Goal: Task Accomplishment & Management: Manage account settings

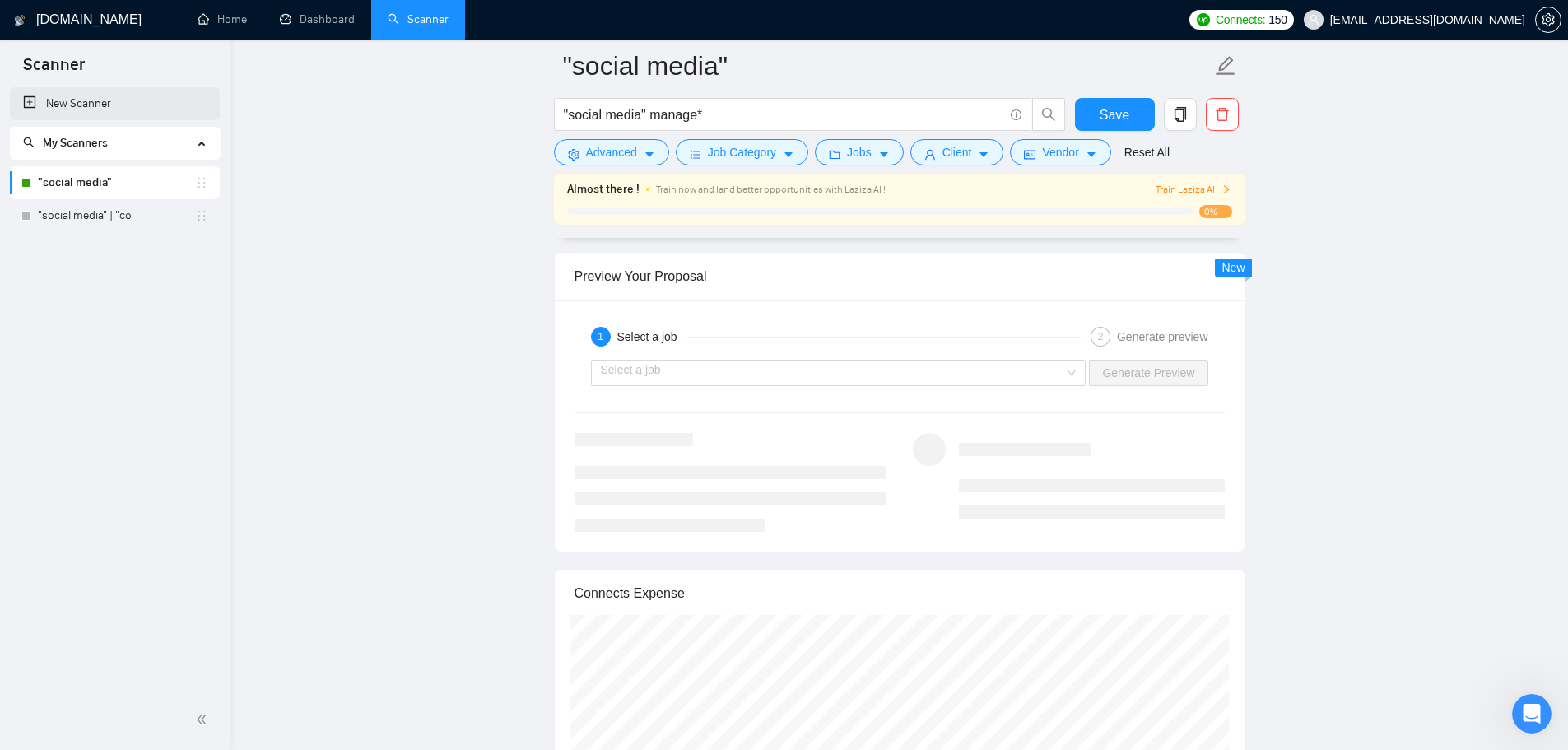
scroll to position [3289, 0]
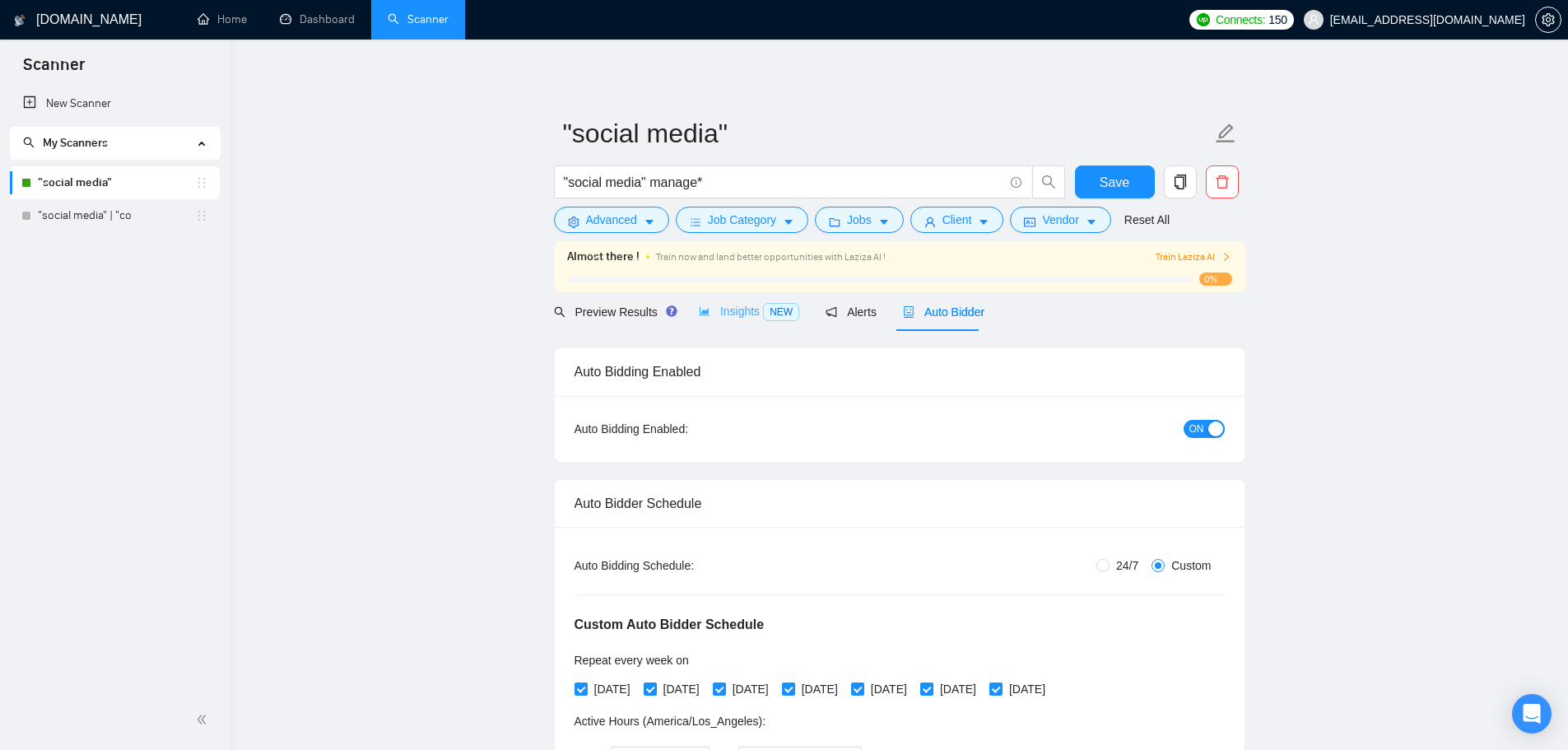
click at [749, 324] on div "Insights NEW" at bounding box center [749, 311] width 100 height 39
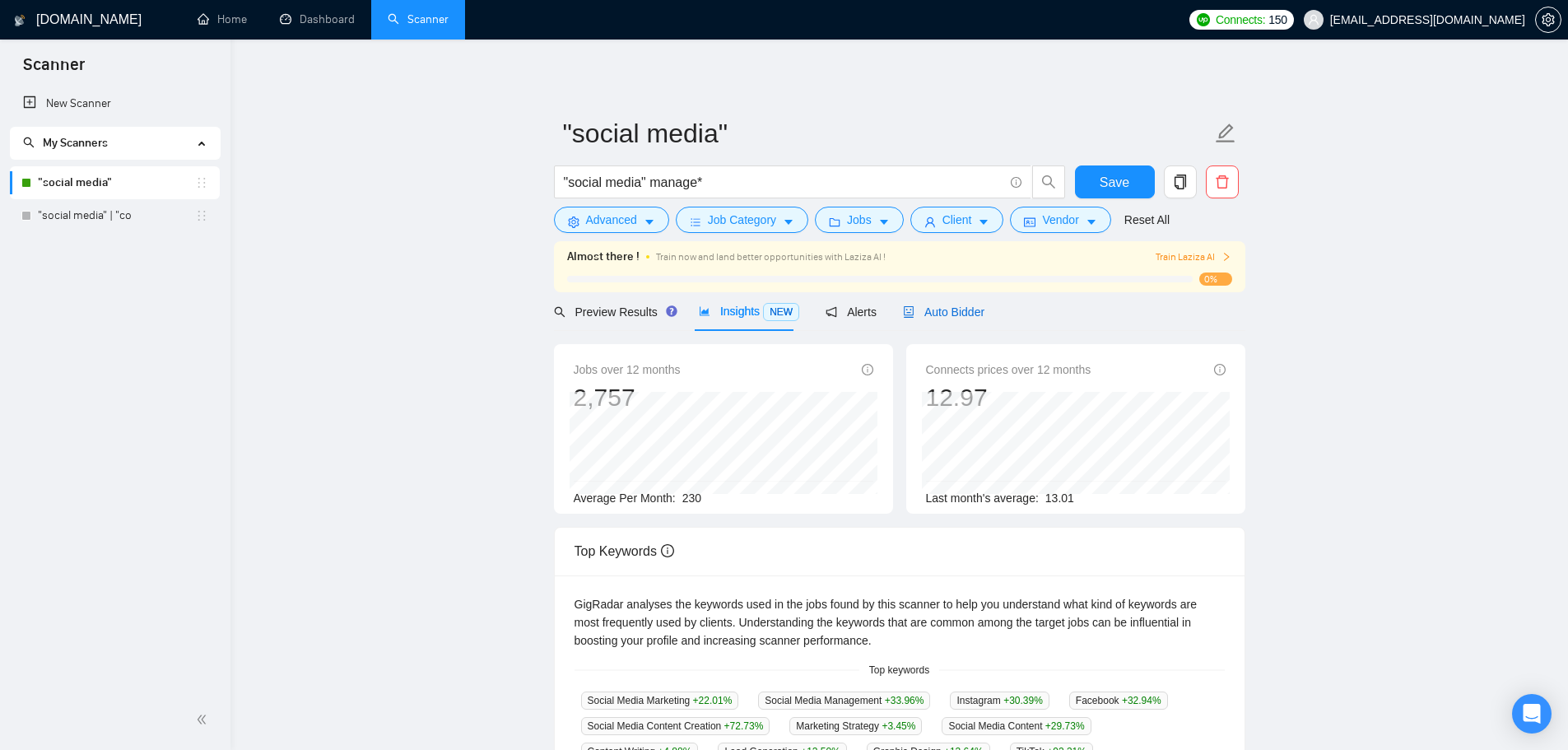
click at [903, 313] on icon "robot" at bounding box center [909, 311] width 11 height 11
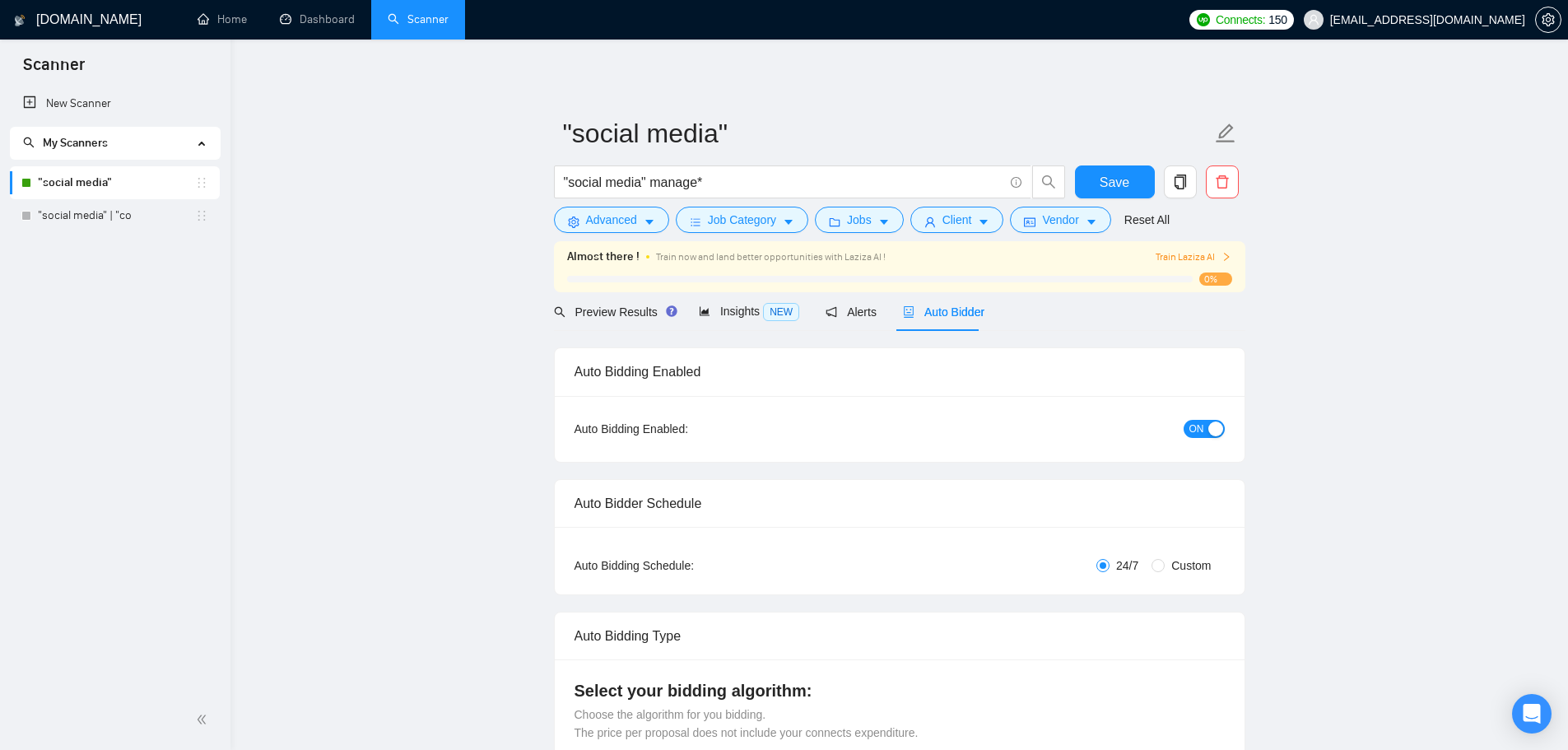
radio input "false"
radio input "true"
checkbox input "true"
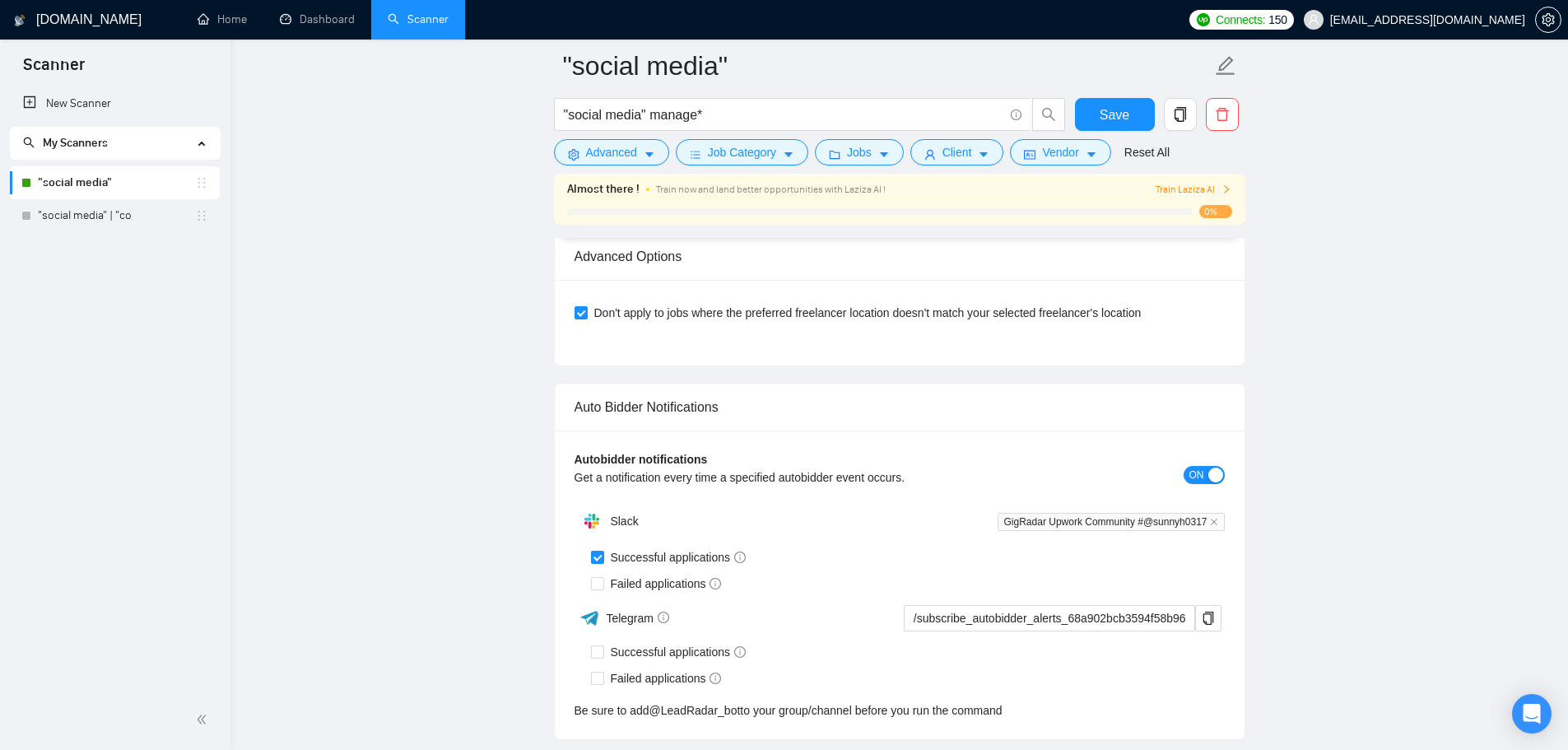
scroll to position [4441, 0]
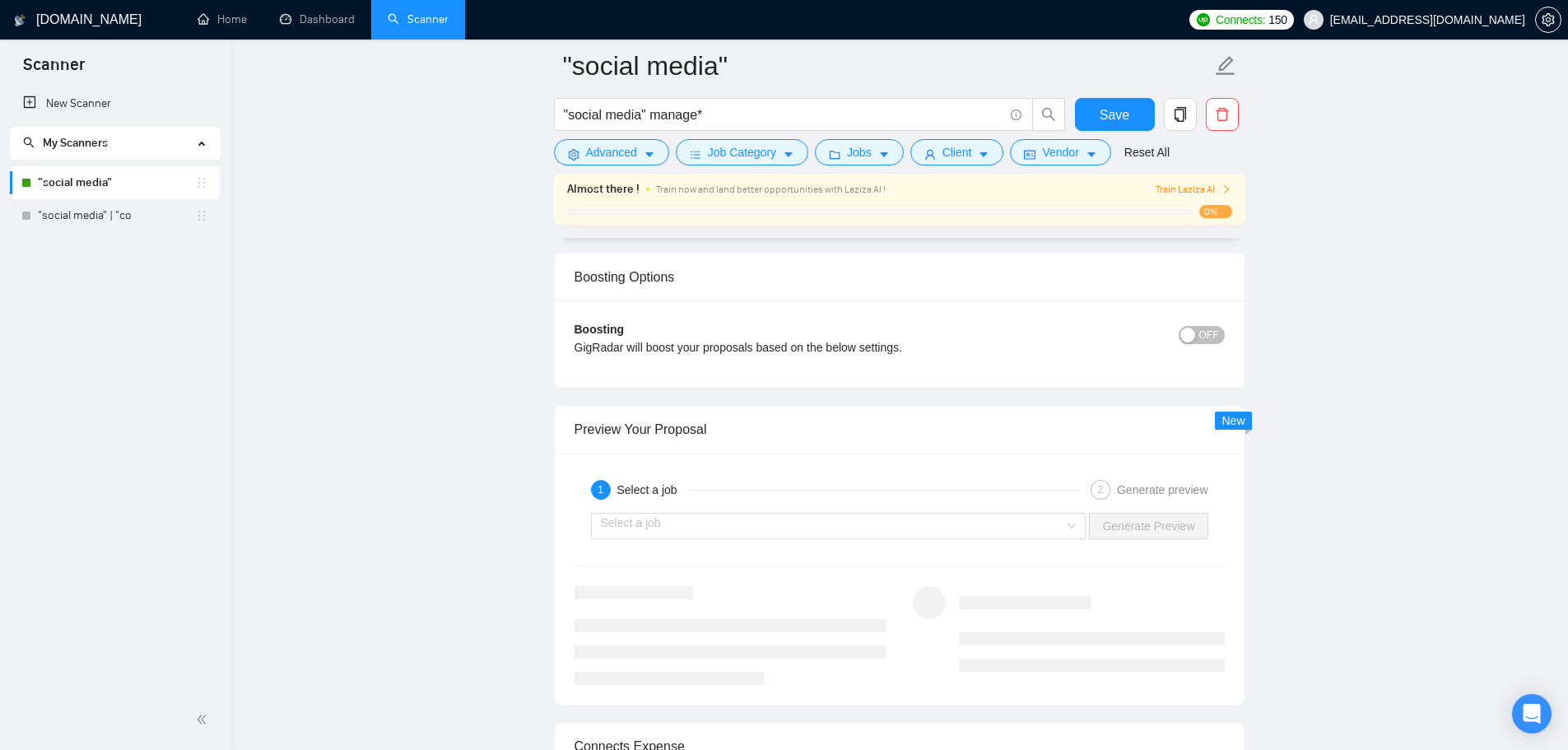
scroll to position [3440, 0]
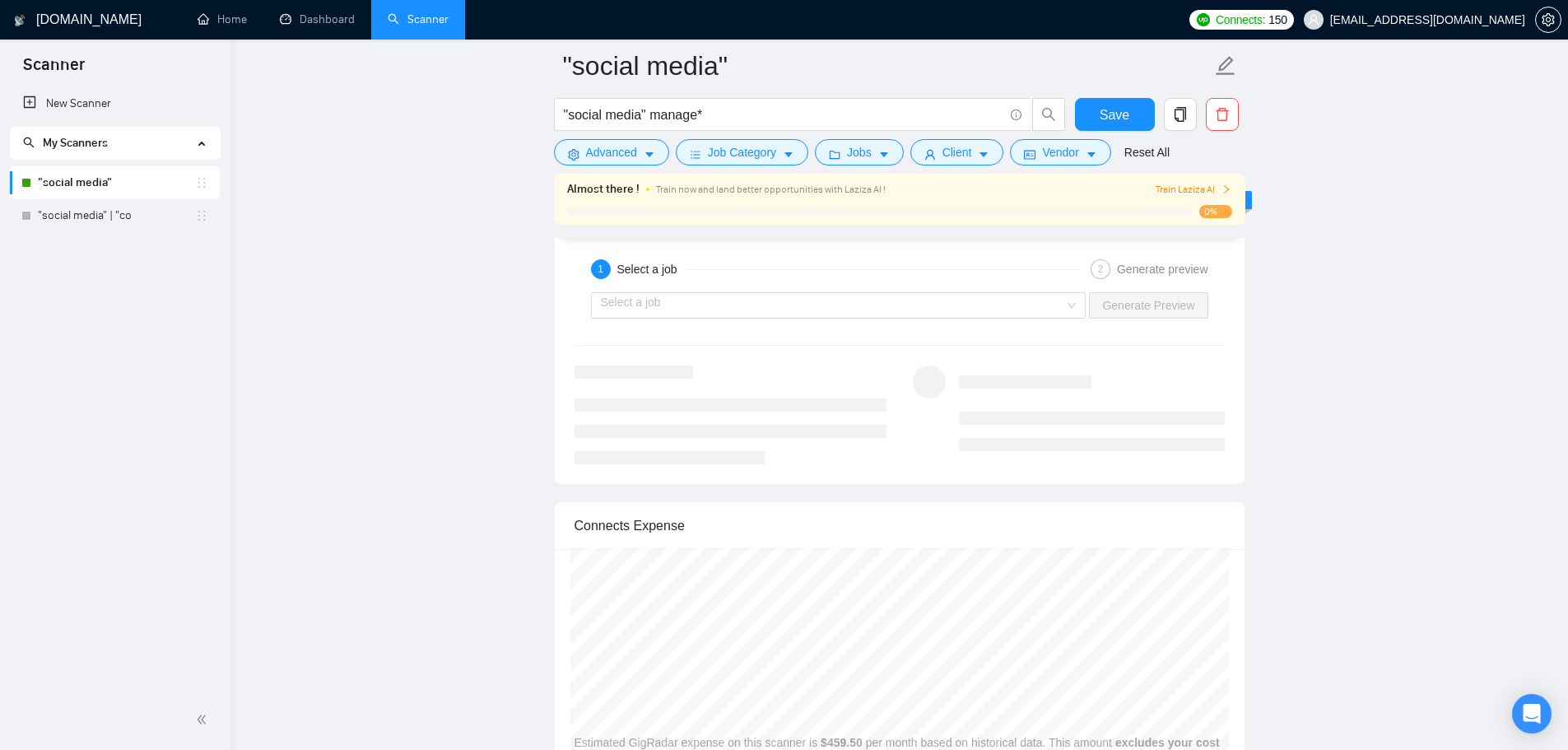
click at [872, 208] on div "0%" at bounding box center [900, 211] width 665 height 13
click at [1205, 195] on span "Train Laziza AI" at bounding box center [1194, 189] width 76 height 16
click at [1205, 189] on span "Train Laziza AI" at bounding box center [1194, 189] width 76 height 16
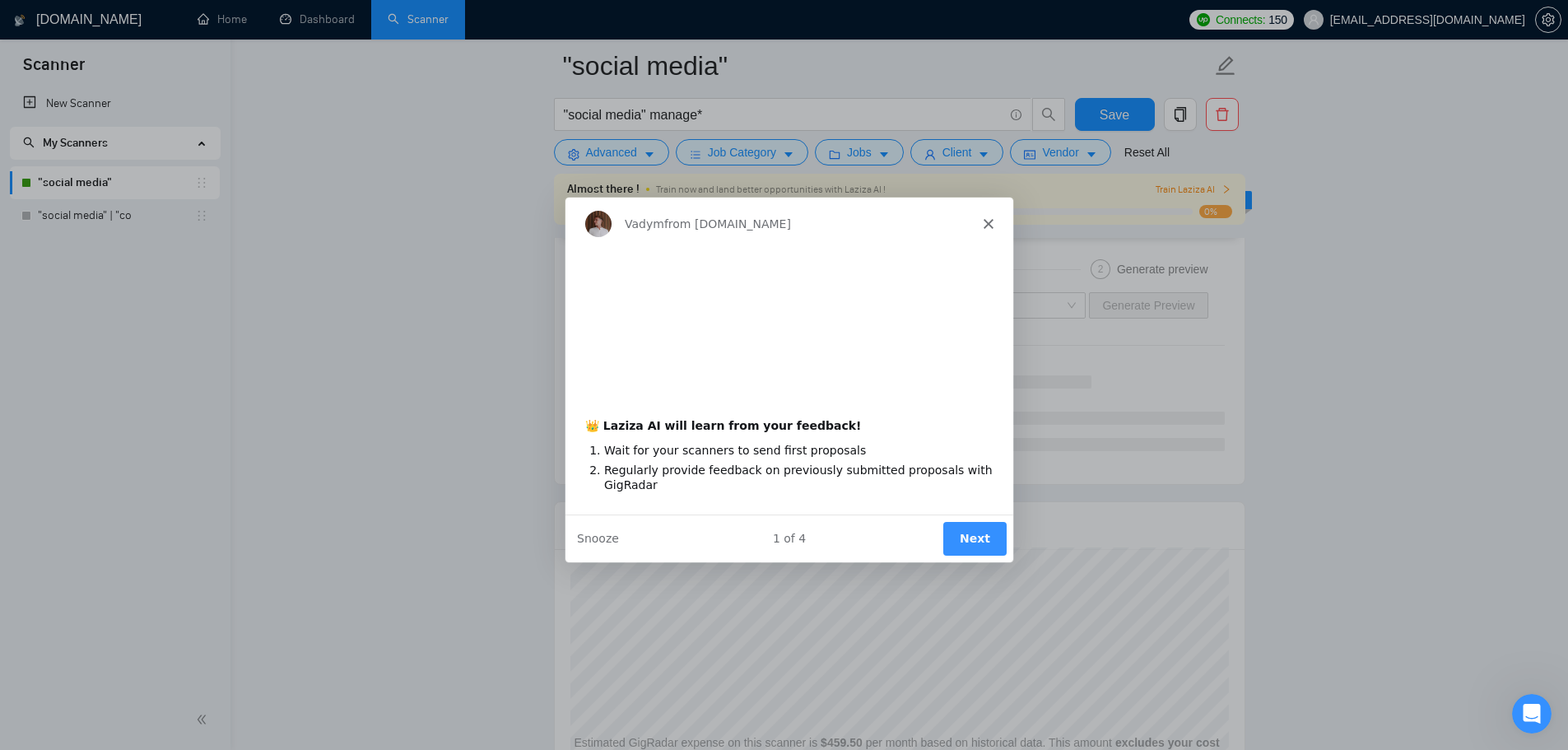
scroll to position [0, 0]
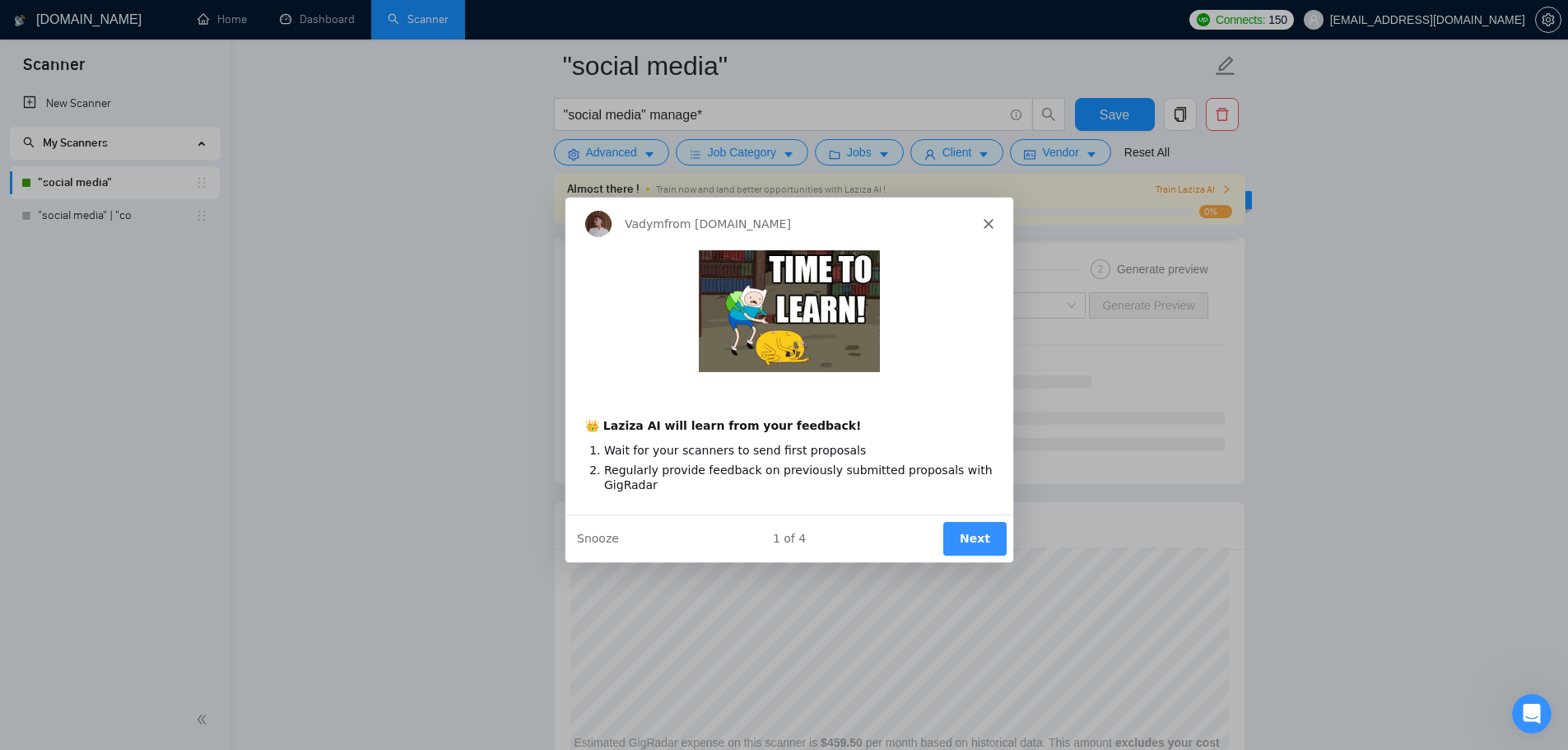
click at [991, 226] on icon "Close" at bounding box center [986, 222] width 10 height 10
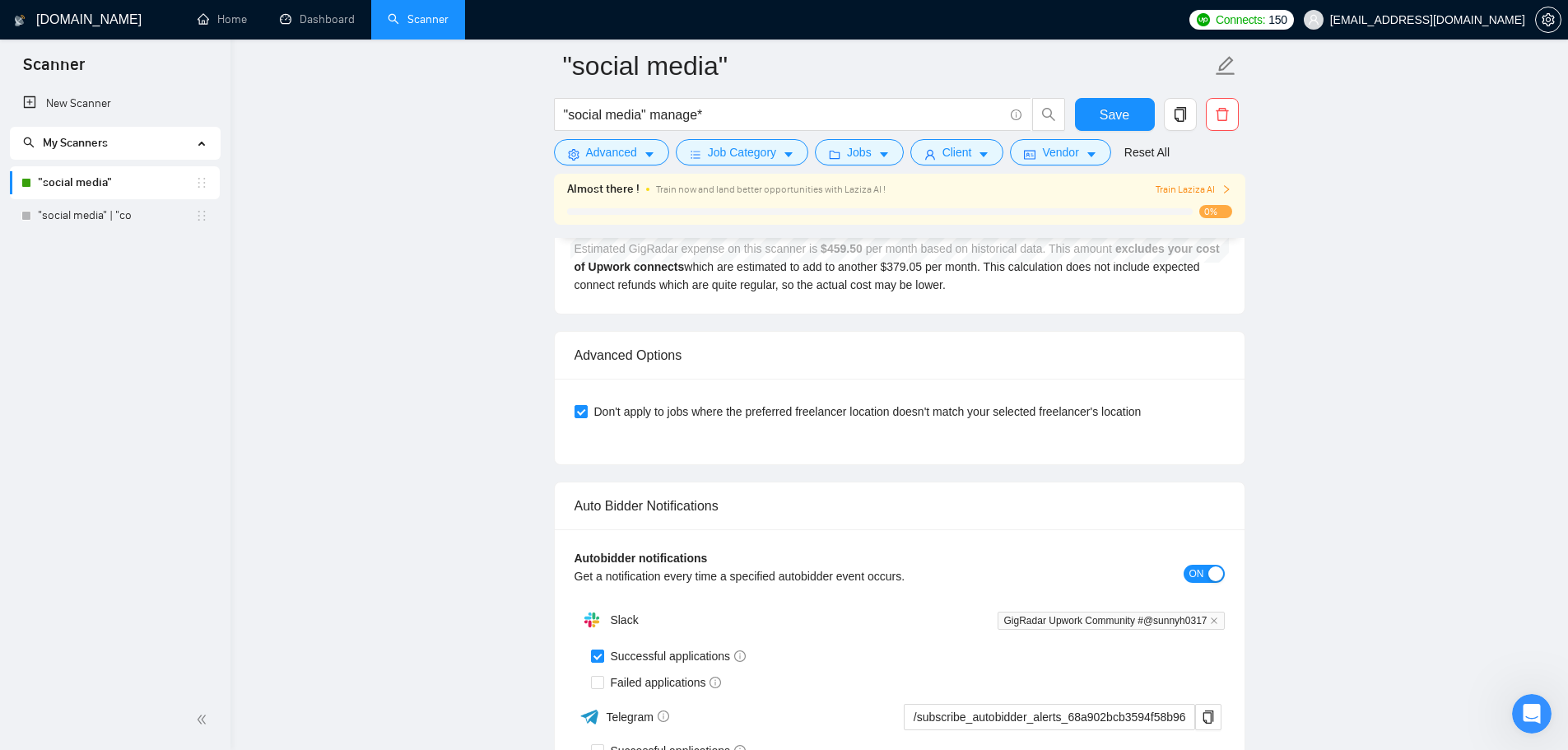
scroll to position [4441, 0]
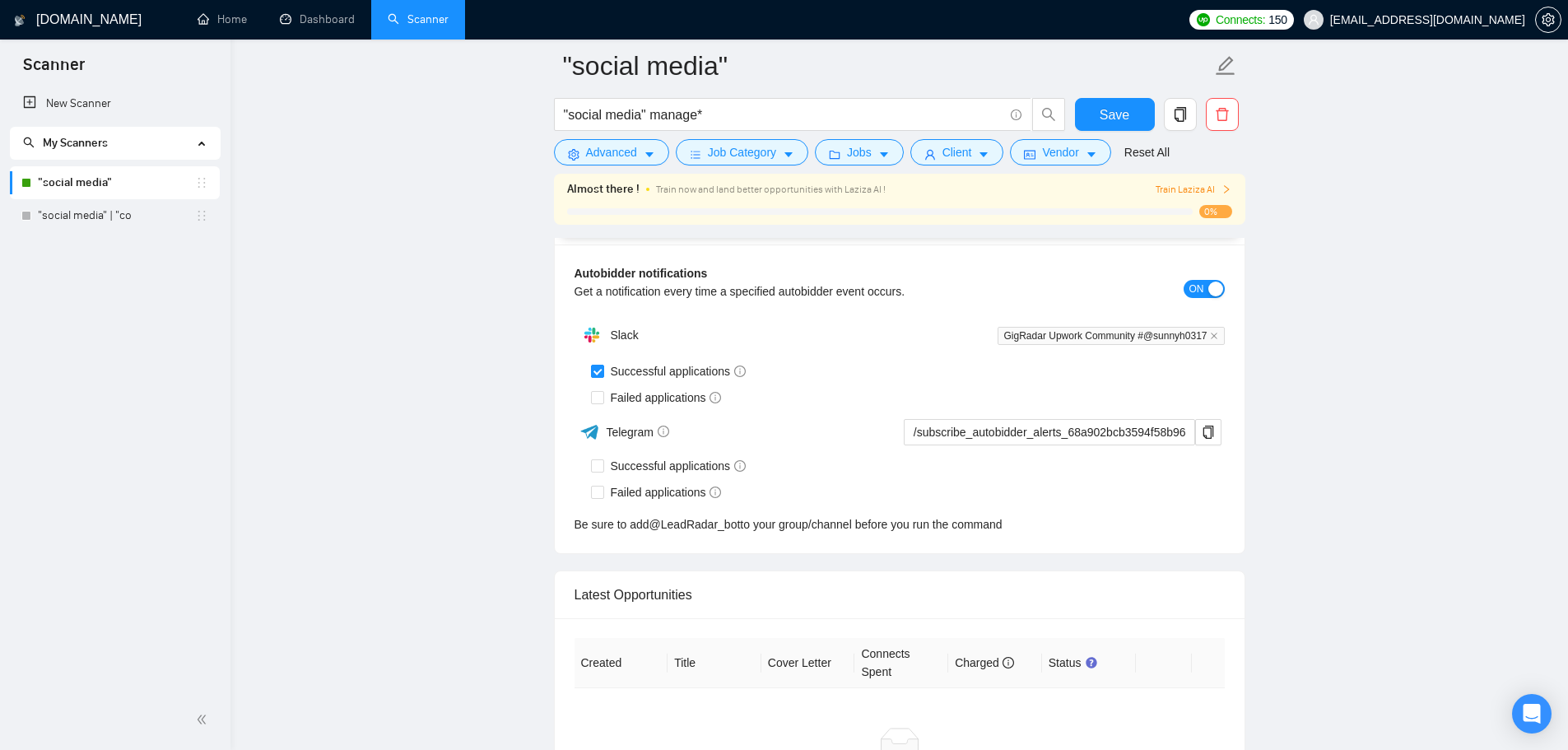
scroll to position [4194, 0]
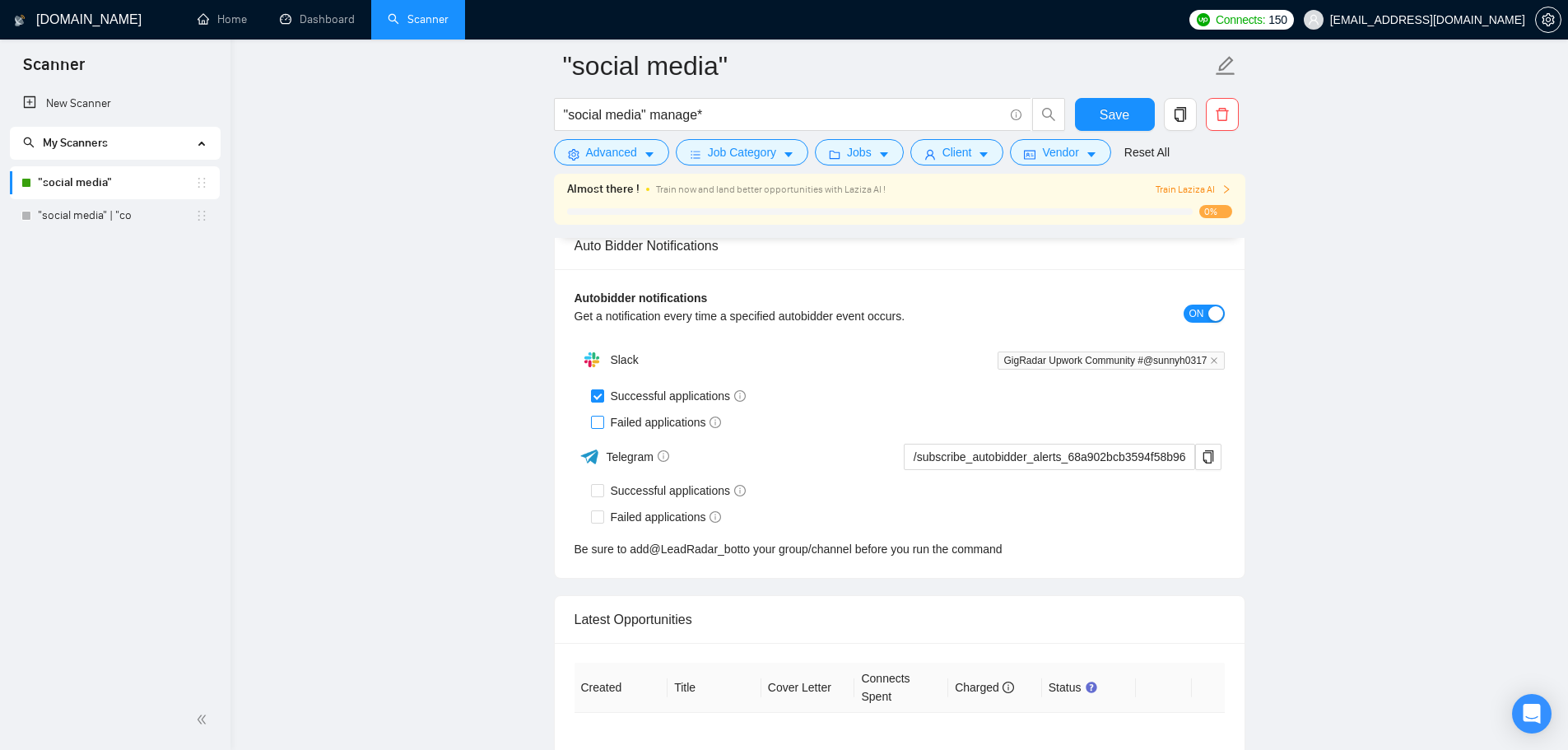
click at [597, 426] on input "Failed applications" at bounding box center [596, 420] width 11 height 11
checkbox input "true"
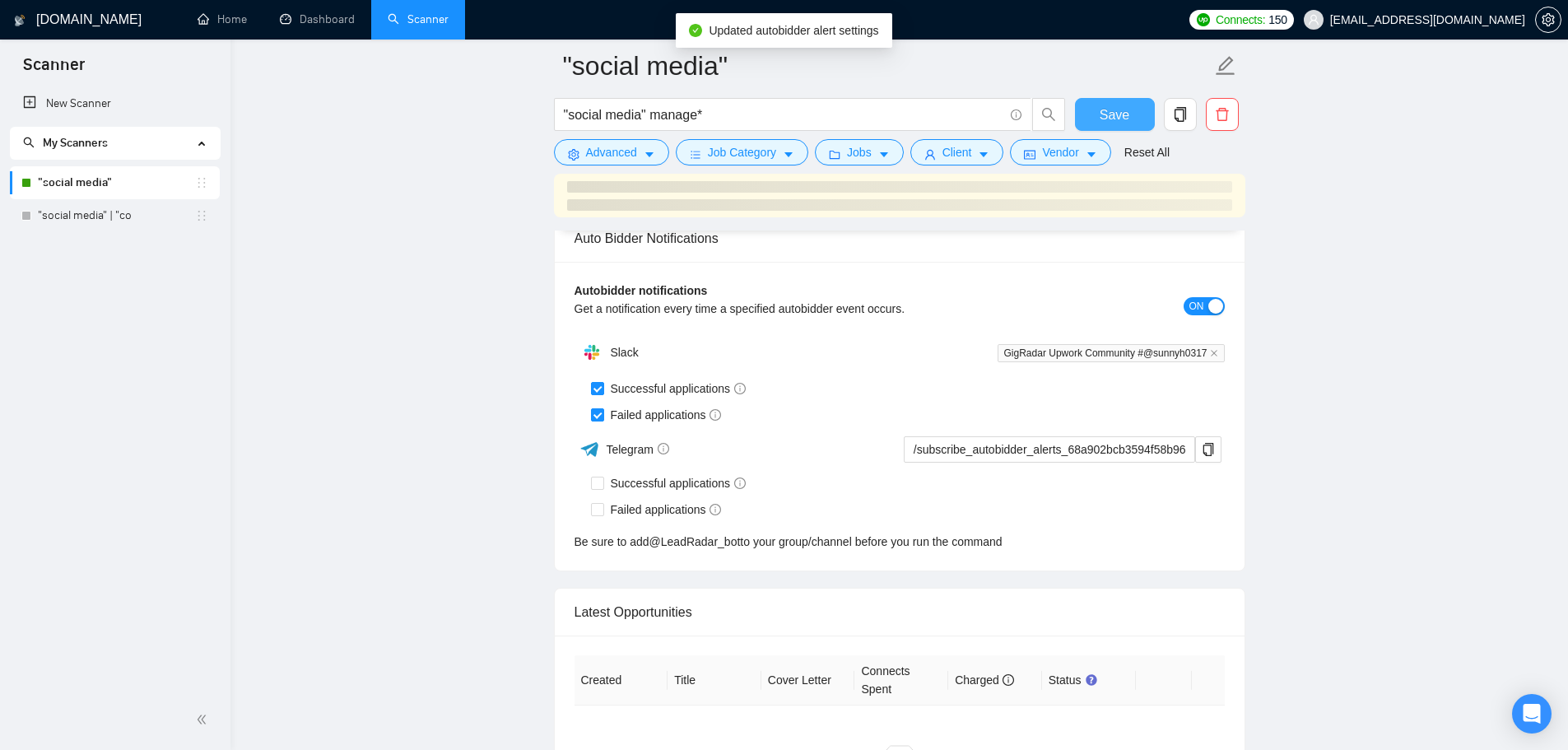
click at [1129, 104] on button "Save" at bounding box center [1115, 114] width 80 height 33
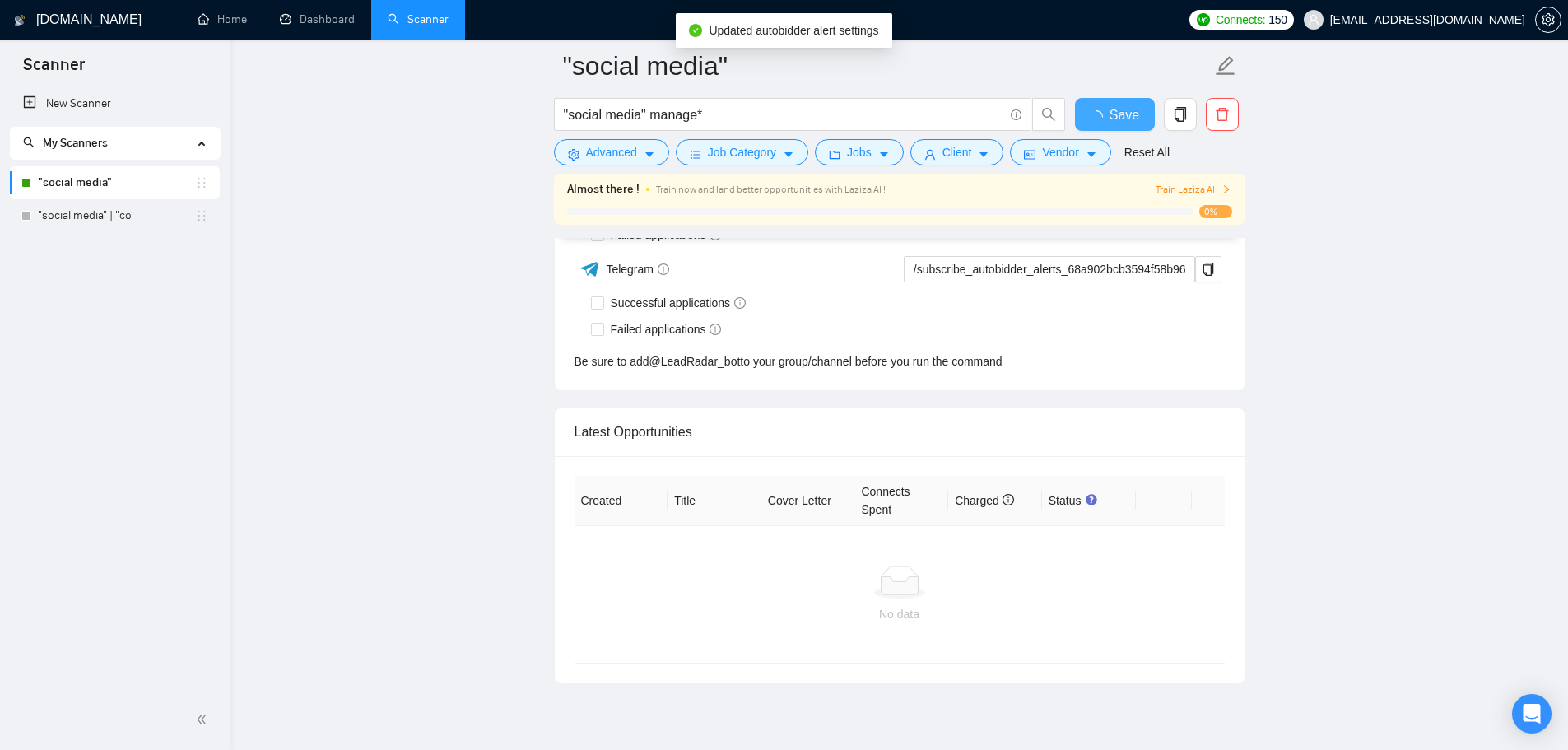
checkbox input "true"
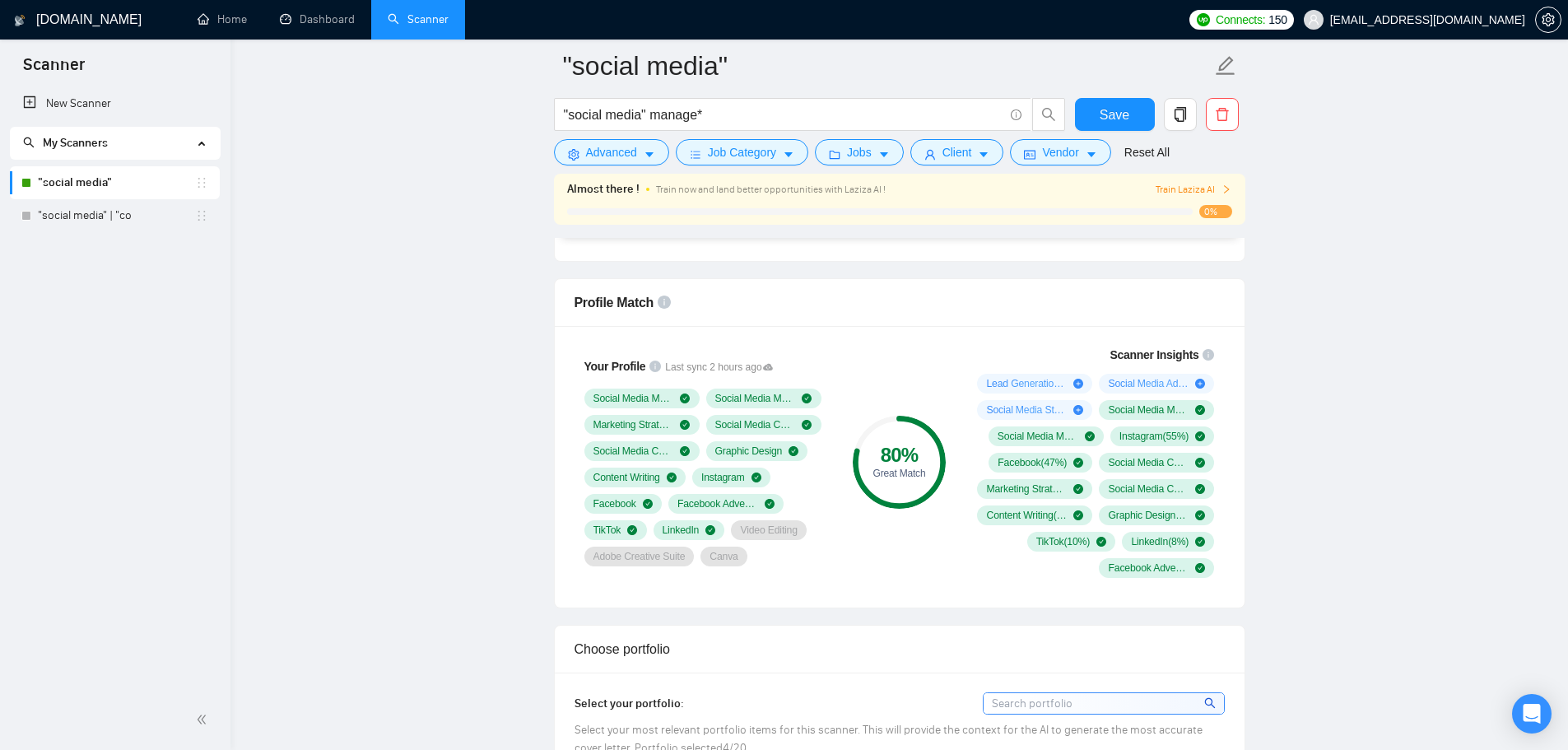
scroll to position [1231, 0]
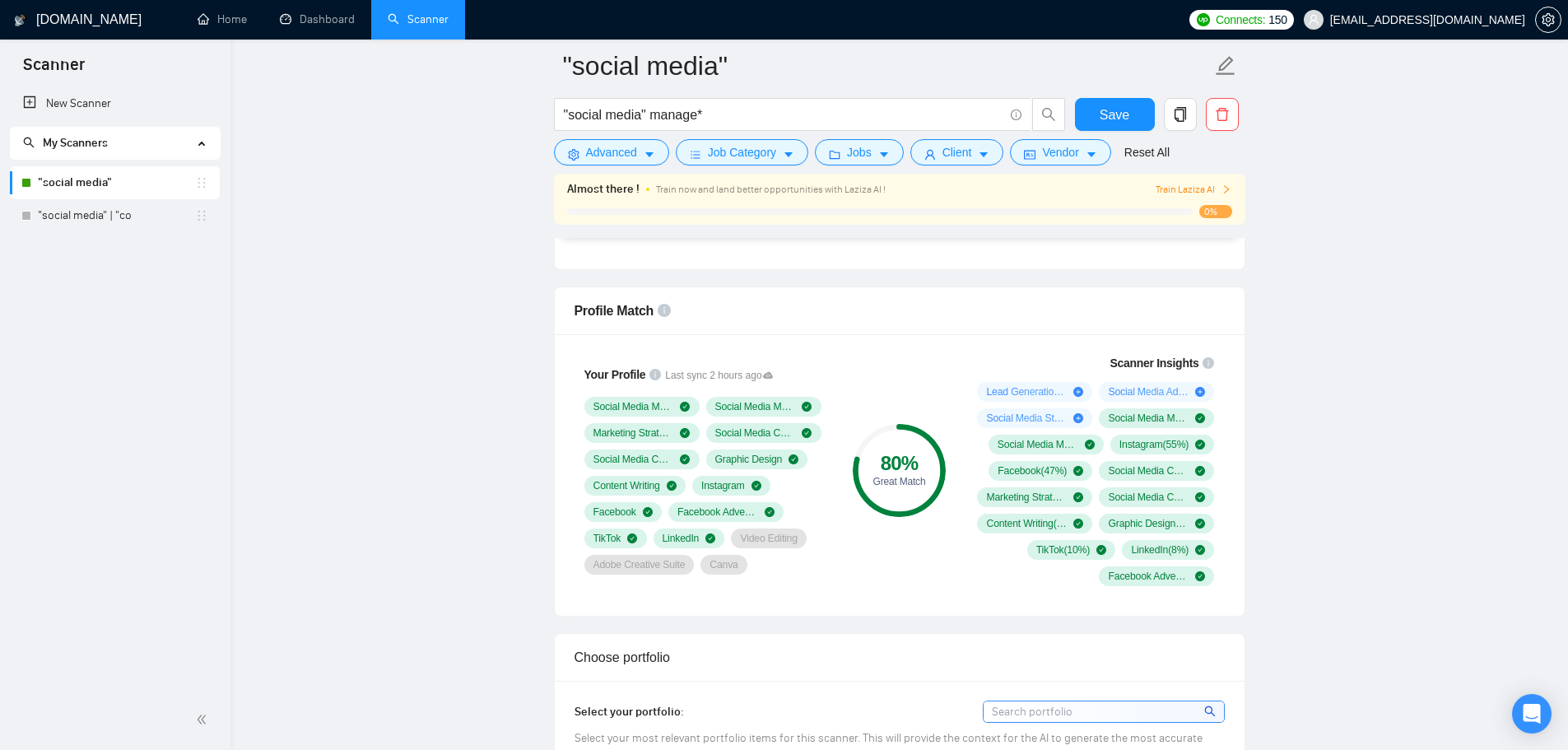
click at [757, 374] on span "Last sync 2 hours ago" at bounding box center [719, 375] width 108 height 16
click at [768, 381] on span "Last sync 2 hours ago" at bounding box center [719, 375] width 108 height 16
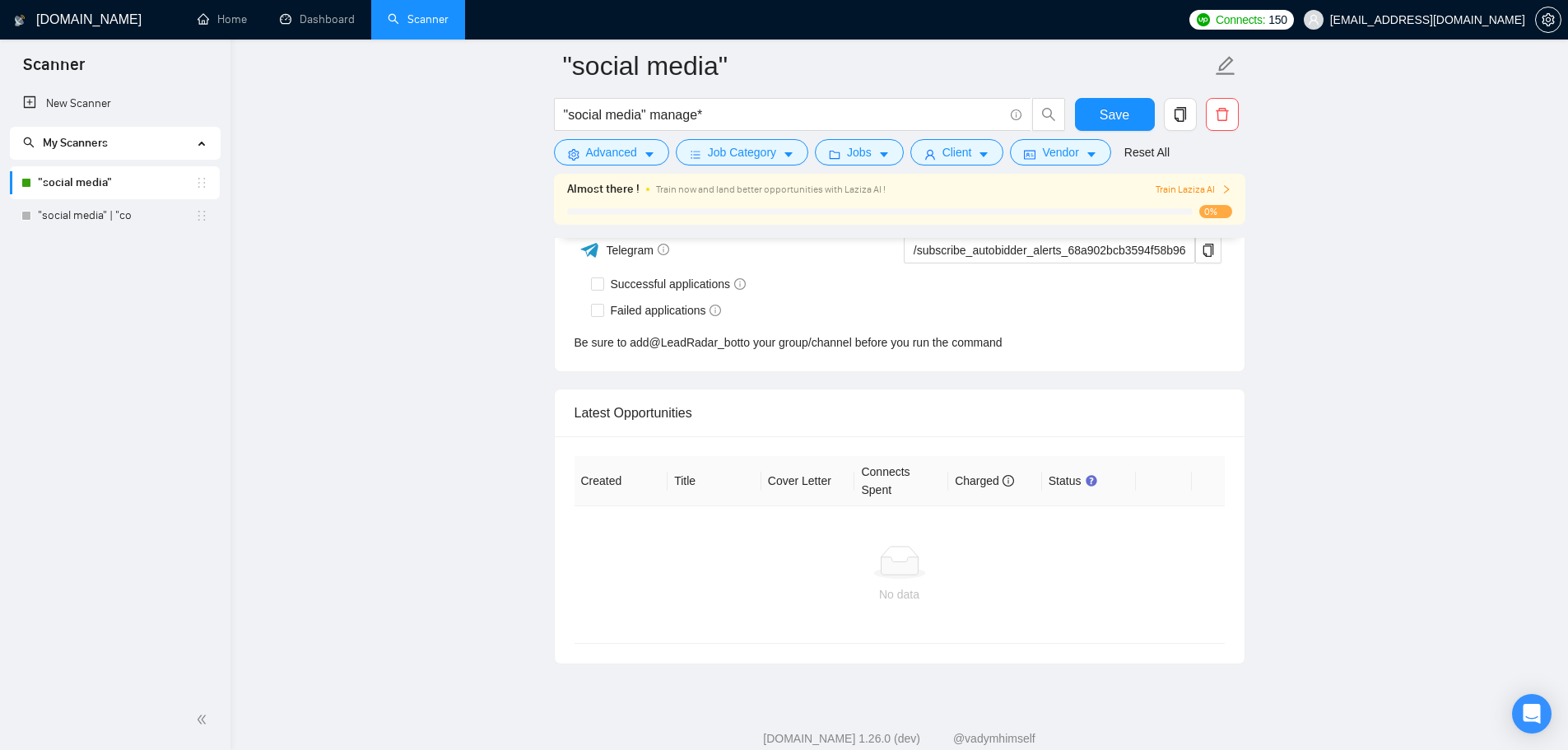
scroll to position [4441, 0]
